Goal: Task Accomplishment & Management: Use online tool/utility

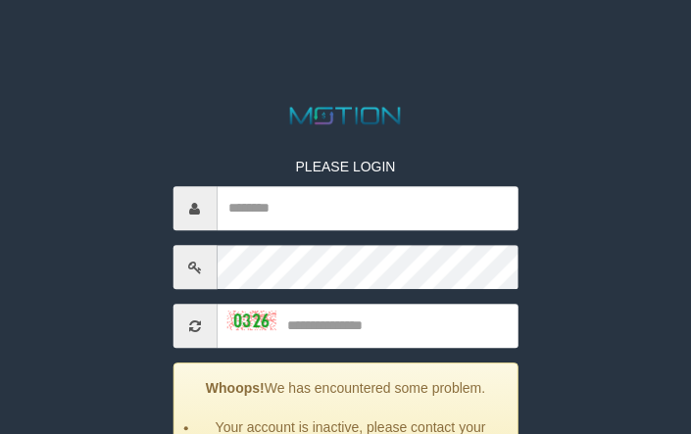
scroll to position [130, 0]
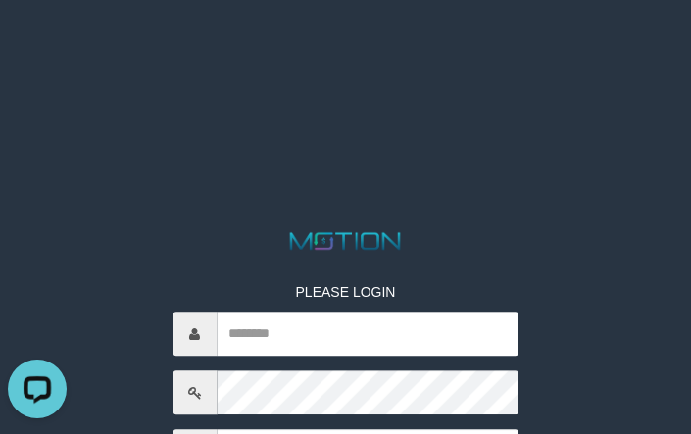
click at [95, 49] on html "PLEASE LOGIN Whoops! We has encountered some problem. Your account is inactive,…" at bounding box center [345, 24] width 691 height 49
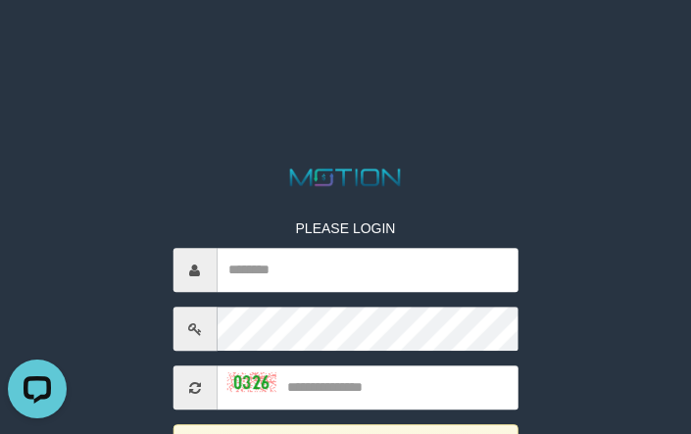
scroll to position [196, 0]
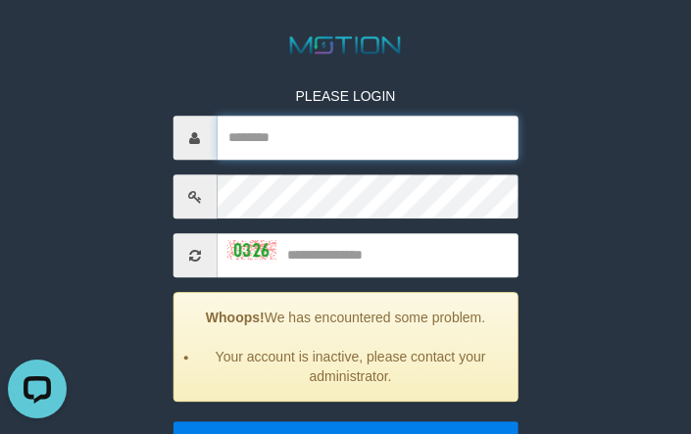
drag, startPoint x: 260, startPoint y: 142, endPoint x: 249, endPoint y: 154, distance: 16.0
click at [261, 144] on input "text" at bounding box center [368, 138] width 302 height 44
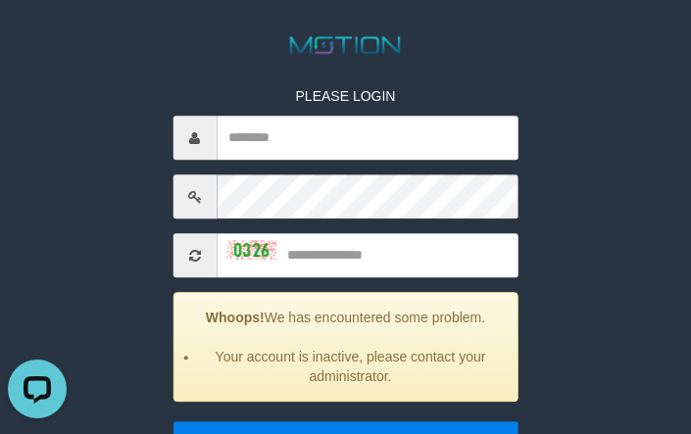
click at [398, 282] on div "PLEASE LOGIN Whoops! We has encountered some problem. Your account is inactive,…" at bounding box center [345, 274] width 375 height 435
drag, startPoint x: 392, startPoint y: 225, endPoint x: 481, endPoint y: 230, distance: 89.3
click at [392, 227] on div "PLEASE LOGIN Whoops! We has encountered some problem. Your account is inactive,…" at bounding box center [345, 274] width 375 height 435
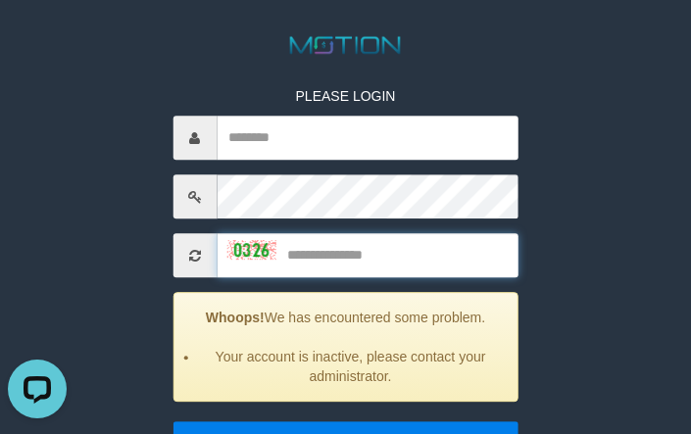
click at [394, 241] on input "text" at bounding box center [368, 255] width 302 height 44
click at [466, 257] on input "text" at bounding box center [368, 255] width 302 height 44
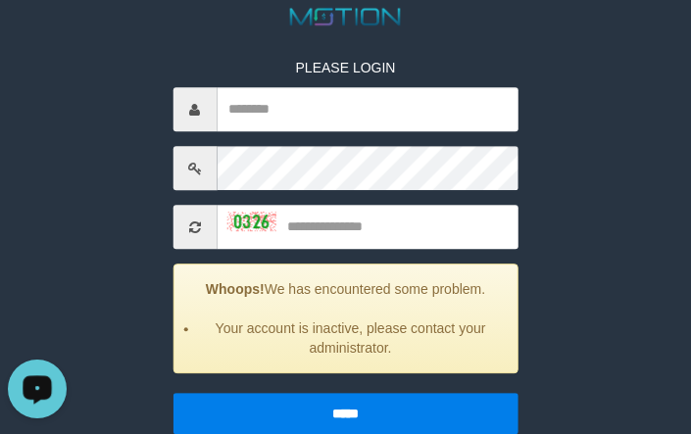
scroll to position [248, 0]
